Goal: Contribute content: Add original content to the website for others to see

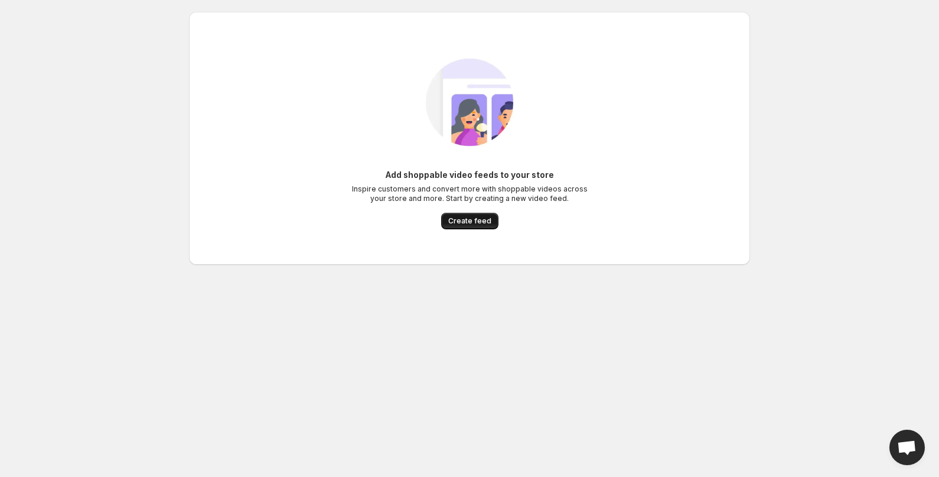
click at [462, 224] on span "Create feed" at bounding box center [469, 220] width 43 height 9
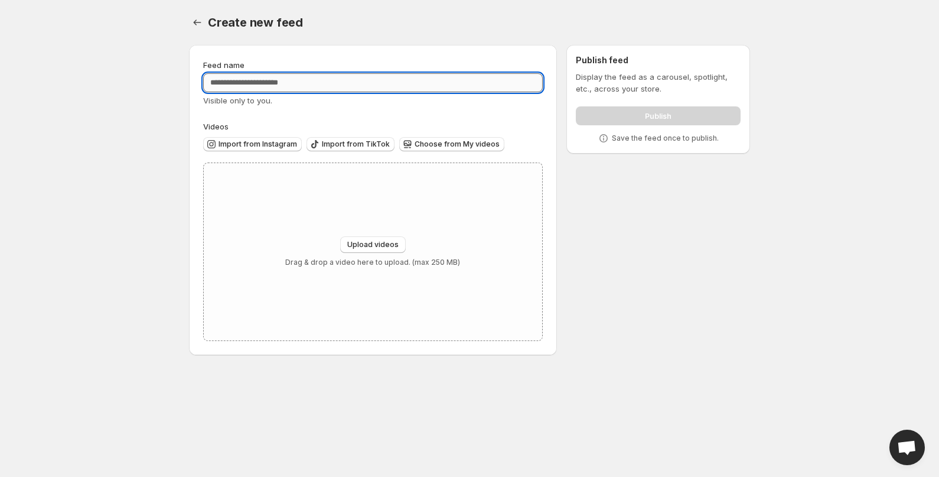
click at [359, 84] on input "Feed name" at bounding box center [373, 82] width 340 height 19
type input "*********"
click at [377, 243] on span "Upload videos" at bounding box center [372, 244] width 51 height 9
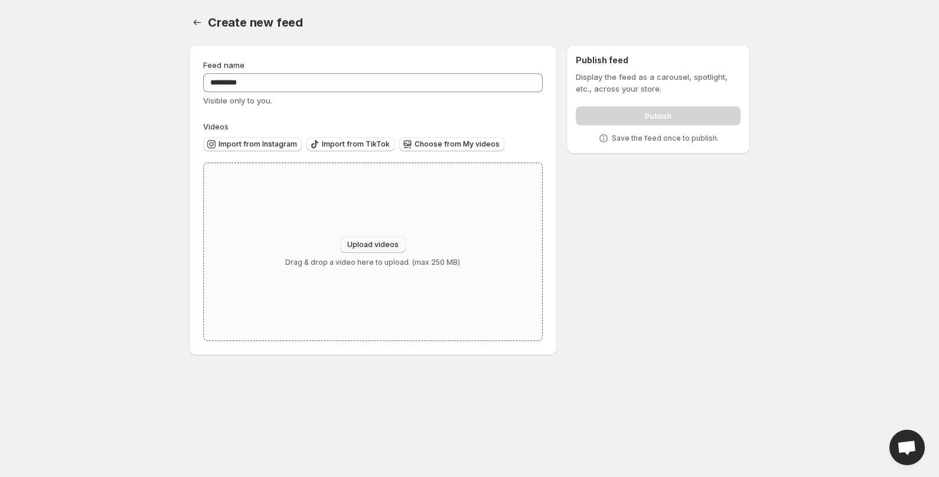
type input "**********"
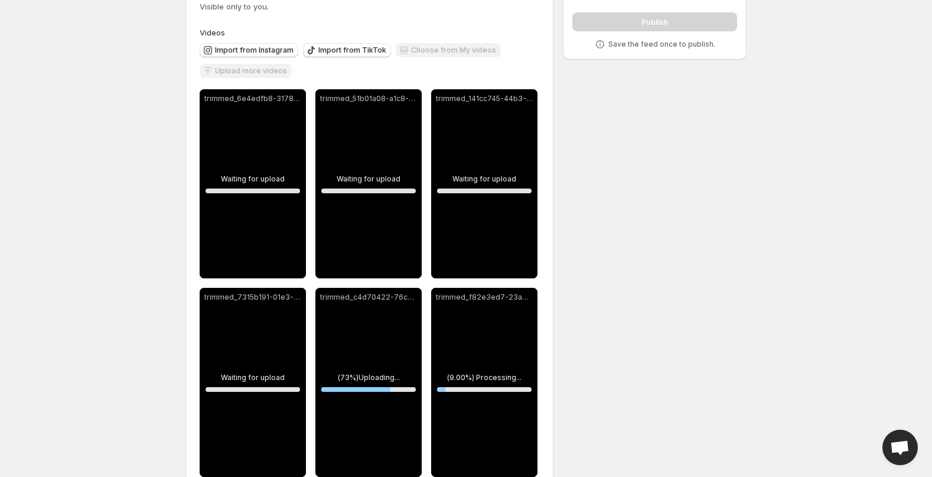
scroll to position [123, 0]
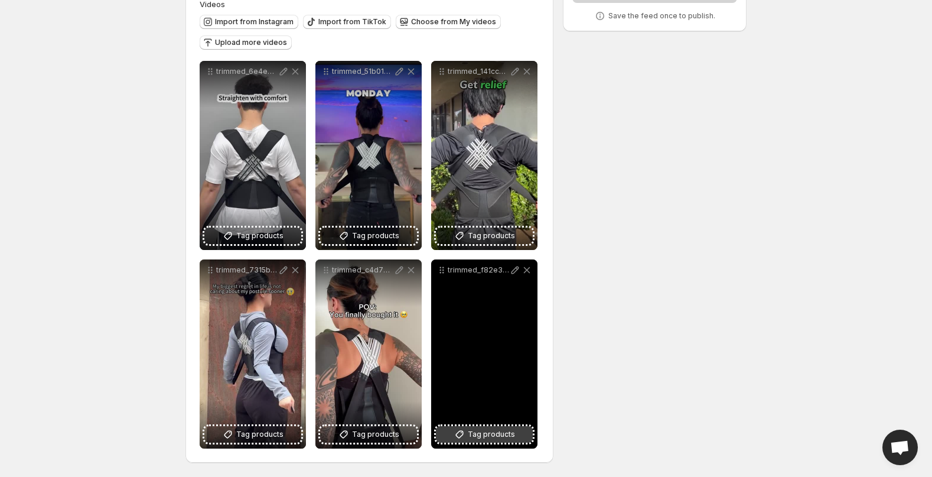
click at [473, 439] on span "Tag products" at bounding box center [491, 434] width 47 height 12
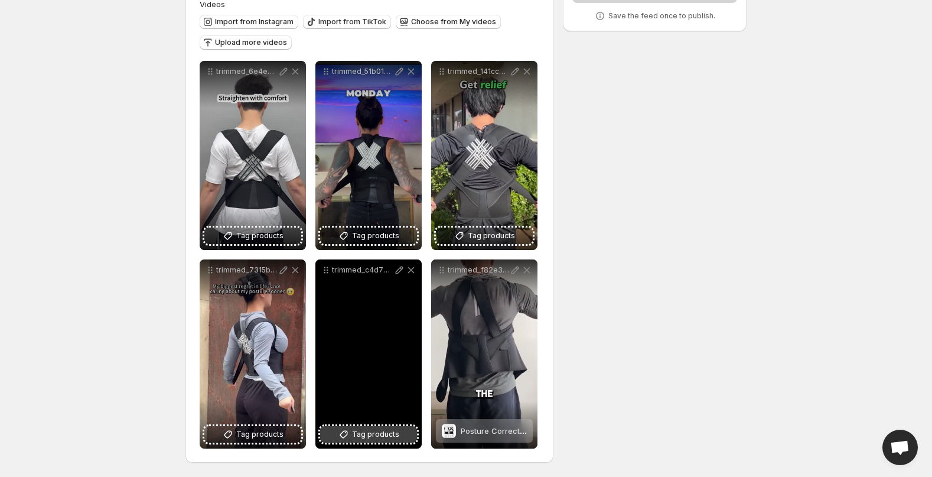
click at [387, 429] on span "Tag products" at bounding box center [375, 434] width 47 height 12
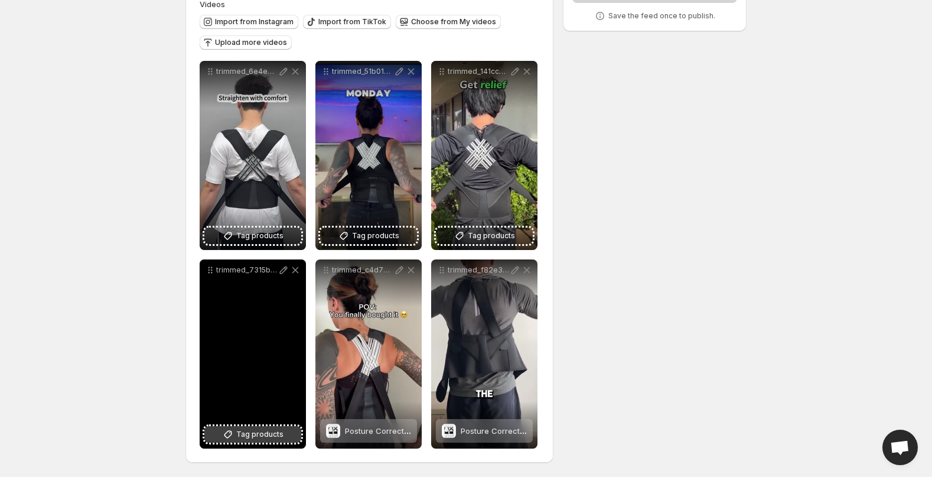
click at [280, 435] on span "Tag products" at bounding box center [259, 434] width 47 height 12
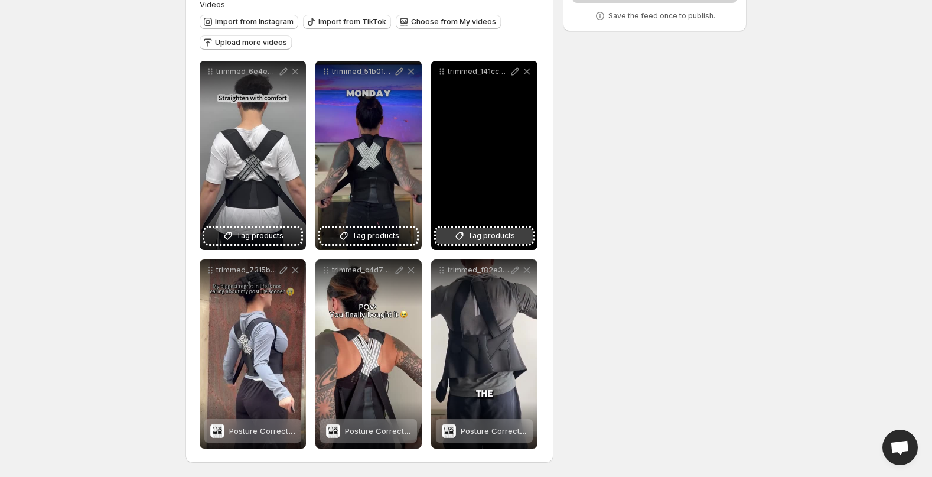
click at [488, 230] on span "Tag products" at bounding box center [491, 236] width 47 height 12
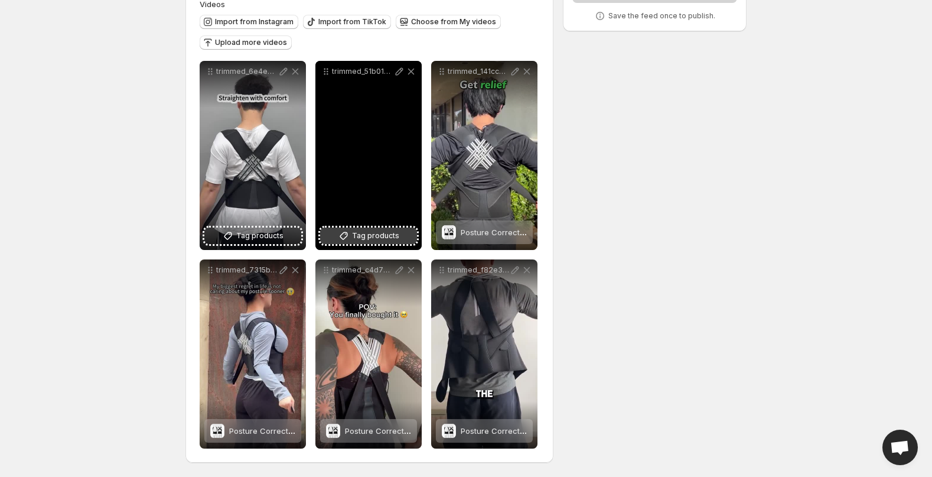
click at [357, 239] on span "Tag products" at bounding box center [375, 236] width 47 height 12
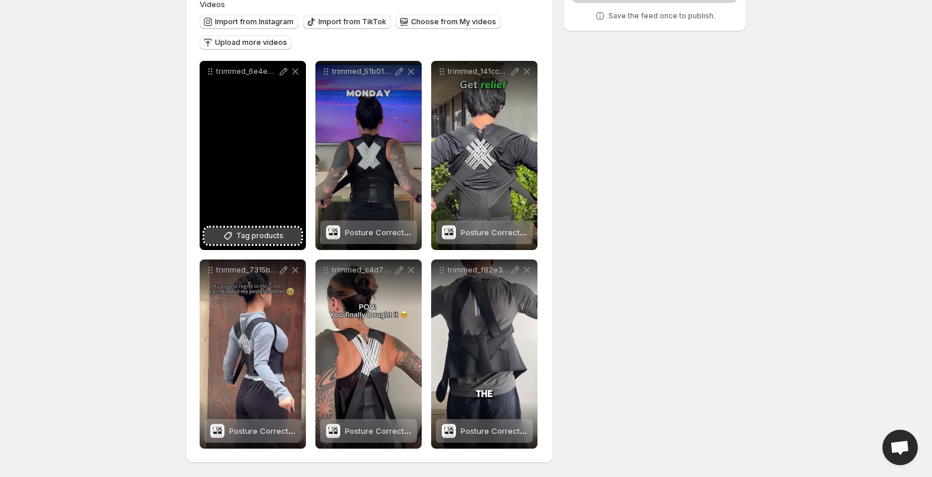
click at [239, 234] on span "Tag products" at bounding box center [259, 236] width 47 height 12
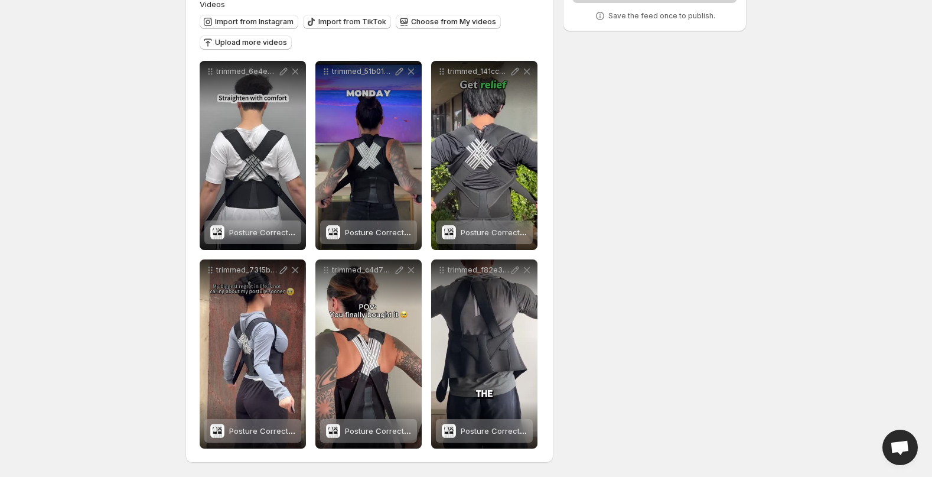
scroll to position [0, 0]
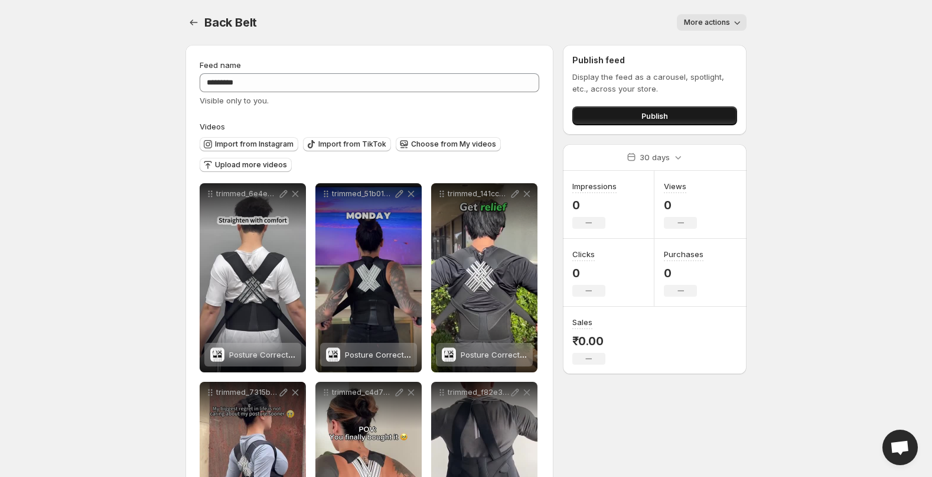
click at [612, 116] on button "Publish" at bounding box center [654, 115] width 165 height 19
click at [688, 121] on button "Publish" at bounding box center [654, 115] width 165 height 19
click at [643, 120] on span "Publish" at bounding box center [654, 116] width 27 height 12
